Goal: Task Accomplishment & Management: Manage account settings

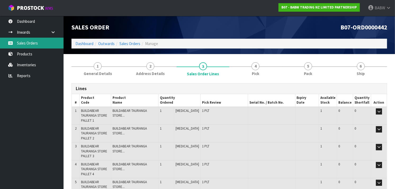
click at [26, 43] on link "Sales Orders" at bounding box center [32, 43] width 64 height 11
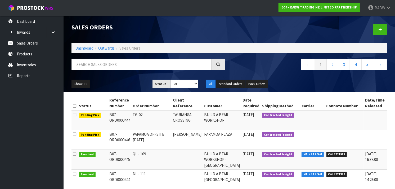
drag, startPoint x: 112, startPoint y: 112, endPoint x: 113, endPoint y: 139, distance: 27.0
click at [113, 139] on td "B07-ORD0000446" at bounding box center [119, 140] width 23 height 20
drag, startPoint x: 113, startPoint y: 139, endPoint x: 131, endPoint y: 114, distance: 31.6
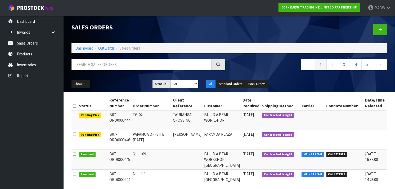
click at [132, 114] on td "TG-02" at bounding box center [152, 120] width 40 height 20
drag, startPoint x: 131, startPoint y: 114, endPoint x: 128, endPoint y: 139, distance: 25.4
click at [128, 139] on td "B07-ORD0000446" at bounding box center [119, 140] width 23 height 20
drag, startPoint x: 128, startPoint y: 139, endPoint x: 129, endPoint y: 119, distance: 19.6
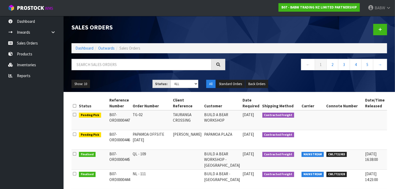
click at [129, 119] on td "B07-ORD0000447" at bounding box center [119, 120] width 23 height 20
